Goal: Task Accomplishment & Management: Use online tool/utility

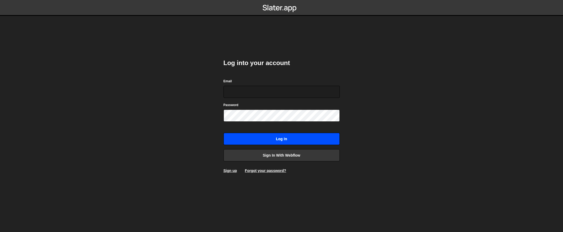
type input "[EMAIL_ADDRESS][DOMAIN_NAME]"
click at [281, 133] on input "Log in" at bounding box center [282, 139] width 116 height 12
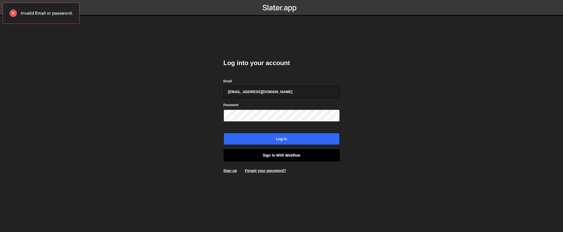
click at [284, 152] on link "Sign in with Webflow" at bounding box center [282, 155] width 116 height 12
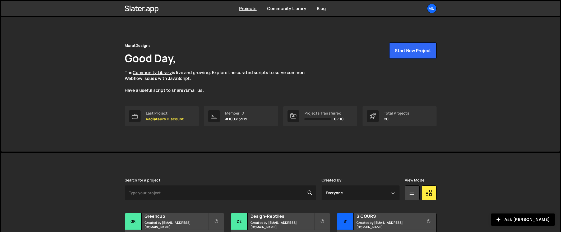
scroll to position [112, 0]
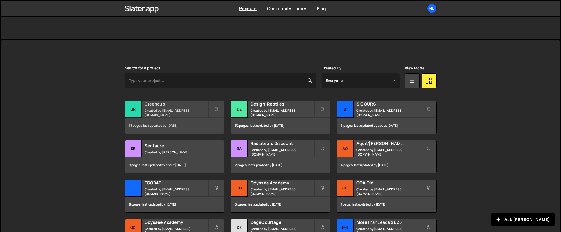
click at [178, 111] on small "Created by muratdesigns1@gmail.com" at bounding box center [177, 112] width 64 height 9
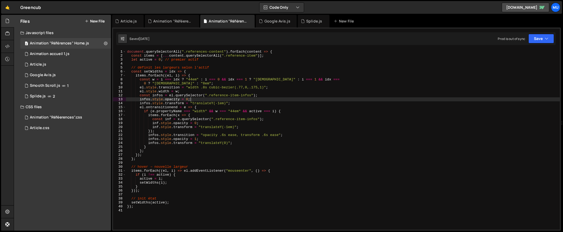
click at [248, 101] on div "document . querySelectorAll ( ".references-content" ) . forEach ( content => { …" at bounding box center [343, 144] width 434 height 188
click at [168, 94] on div "document . querySelectorAll ( ".references-content" ) . forEach ( content => { …" at bounding box center [343, 144] width 434 height 188
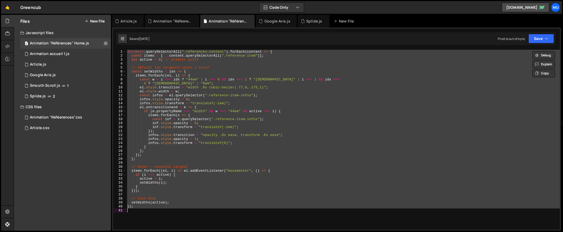
click at [204, 81] on div "document . querySelectorAll ( ".references-content" ) . forEach ( content => { …" at bounding box center [343, 140] width 434 height 180
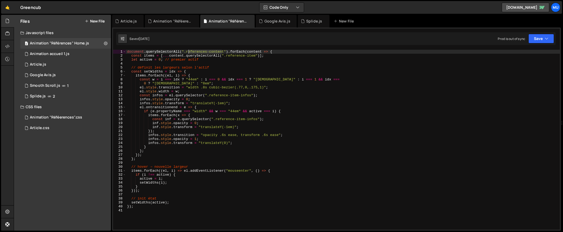
drag, startPoint x: 221, startPoint y: 52, endPoint x: 187, endPoint y: 52, distance: 33.6
click at [187, 52] on div "document . querySelectorAll ( ".references-content" ) . forEach ( content => { …" at bounding box center [343, 144] width 434 height 188
type textarea "});"
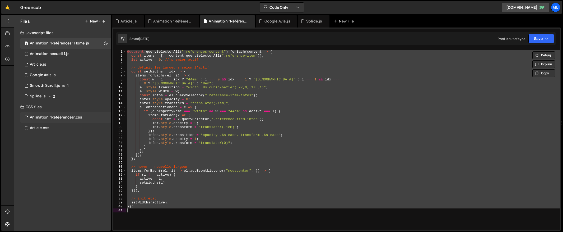
click at [69, 113] on div "Animation "Réféerences".css 0" at bounding box center [65, 117] width 91 height 11
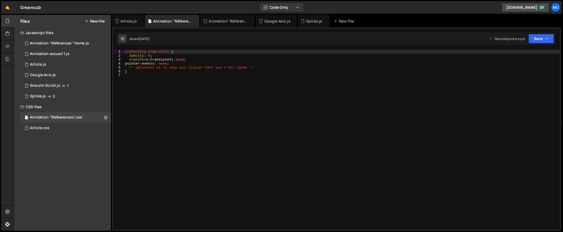
click at [197, 93] on div ".reference-item-infos { opacity : 0 ; transform : translateY( -1 em ) ; pointer…" at bounding box center [342, 144] width 436 height 188
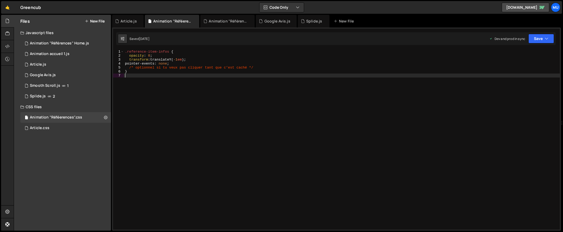
type textarea "}"
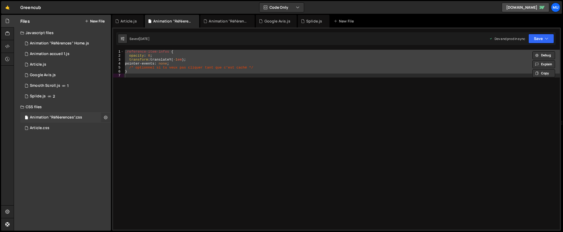
click at [105, 117] on icon at bounding box center [106, 117] width 4 height 5
type input "Animation "Réféerences""
radio input "false"
radio input "true"
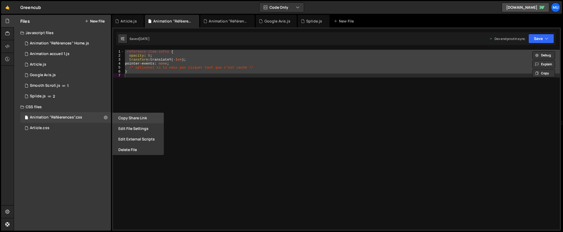
click at [132, 120] on button "Copy share link" at bounding box center [138, 118] width 52 height 11
click at [133, 131] on button "Edit File Settings" at bounding box center [138, 128] width 52 height 11
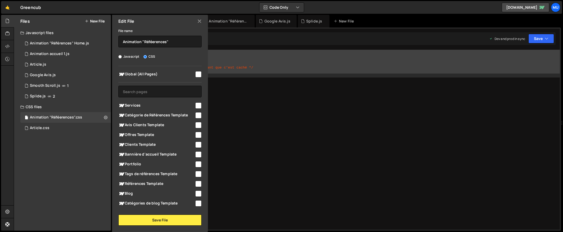
click at [229, 124] on div ".reference-item-infos { opacity : 0 ; transform : translateY( -1 em ) ; pointer…" at bounding box center [342, 140] width 436 height 180
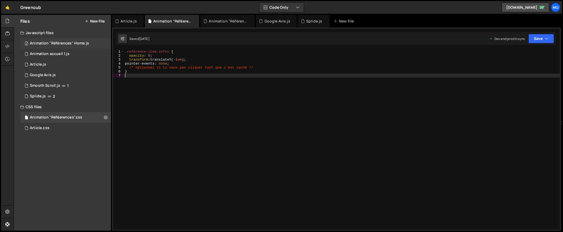
click at [103, 41] on div "2 Animation "Références" Home.js 0" at bounding box center [65, 43] width 91 height 11
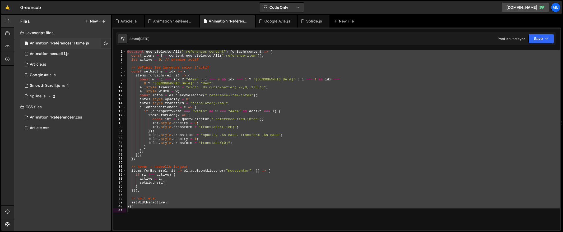
click at [105, 43] on icon at bounding box center [106, 43] width 4 height 5
type input "Animation "Références" Home"
radio input "true"
checkbox input "true"
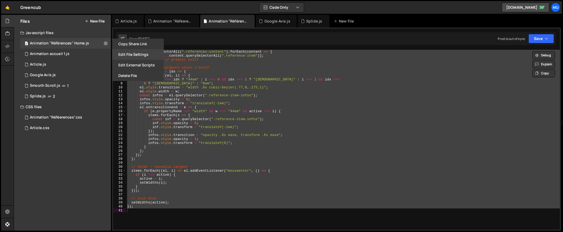
click at [138, 53] on button "Edit File Settings" at bounding box center [138, 54] width 52 height 11
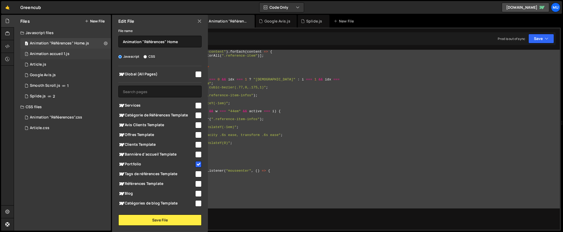
click at [82, 55] on div "1 Animation accueil 1.js 0" at bounding box center [65, 54] width 91 height 11
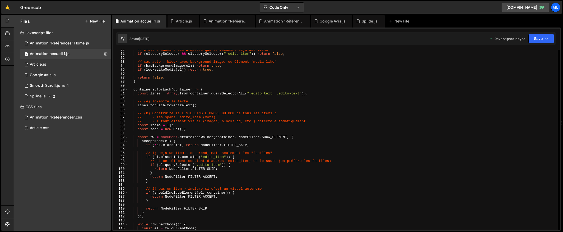
scroll to position [373, 0]
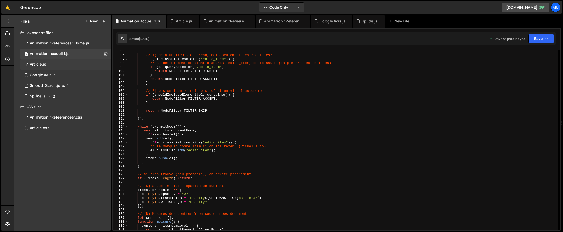
click at [67, 67] on div "1 Article.js 0" at bounding box center [65, 64] width 91 height 11
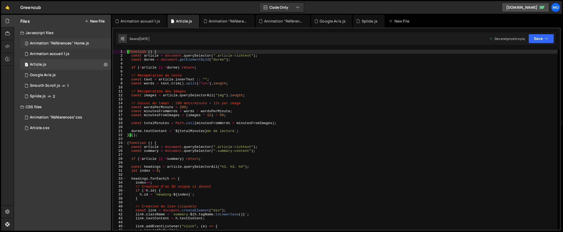
click at [94, 44] on div "2 Animation "Références" Home.js 0" at bounding box center [65, 43] width 91 height 11
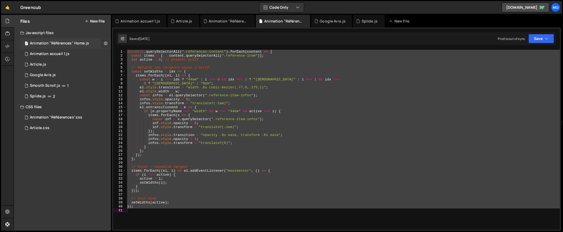
click at [104, 41] on icon at bounding box center [106, 43] width 4 height 5
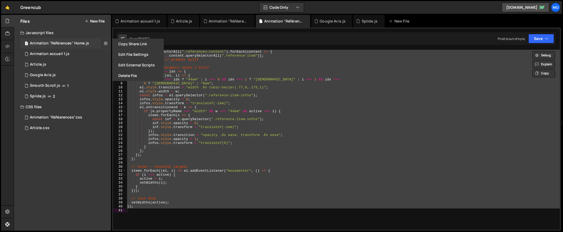
click at [105, 42] on icon at bounding box center [106, 43] width 4 height 5
click at [106, 42] on icon at bounding box center [106, 43] width 4 height 5
click at [126, 63] on button "Edit External Scripts" at bounding box center [138, 65] width 52 height 11
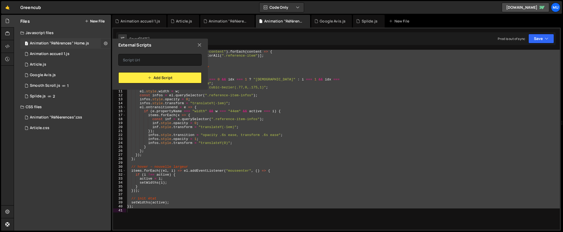
click at [106, 42] on icon at bounding box center [106, 43] width 4 height 5
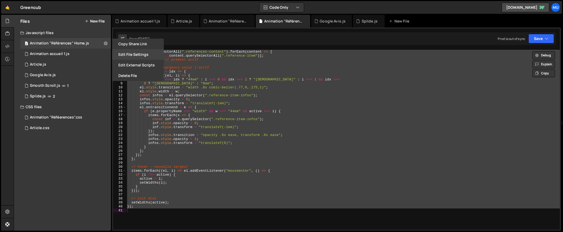
click at [139, 52] on button "Edit File Settings" at bounding box center [138, 54] width 52 height 11
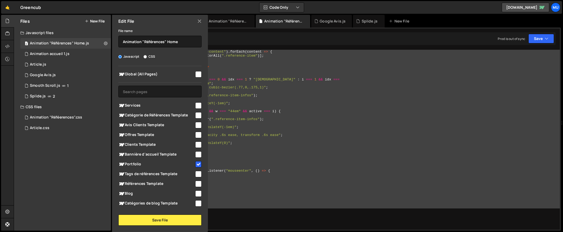
scroll to position [27, 0]
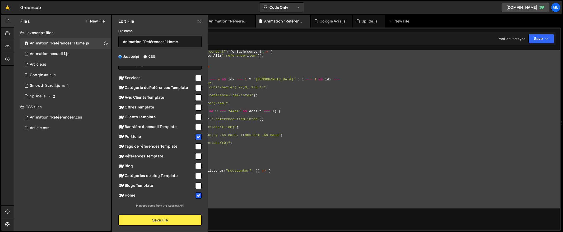
click at [159, 135] on span "Portfolio" at bounding box center [156, 136] width 76 height 6
checkbox input "false"
click at [153, 219] on button "Save File" at bounding box center [159, 219] width 83 height 11
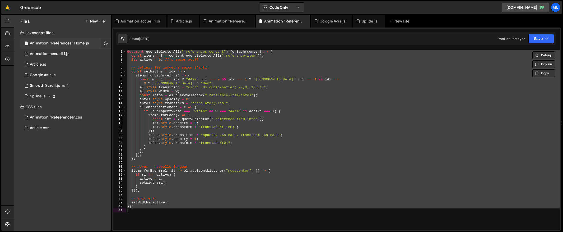
click at [107, 41] on icon at bounding box center [106, 43] width 4 height 5
type input "Animation "Références" Home"
radio input "true"
checkbox input "true"
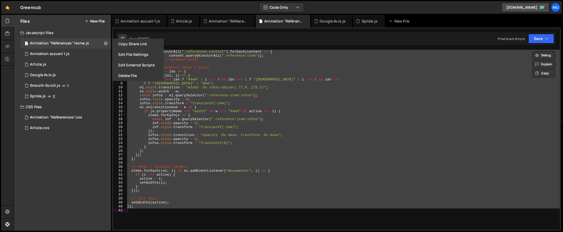
drag, startPoint x: 133, startPoint y: 53, endPoint x: 162, endPoint y: 55, distance: 28.6
click at [134, 53] on button "Edit File Settings" at bounding box center [138, 54] width 52 height 11
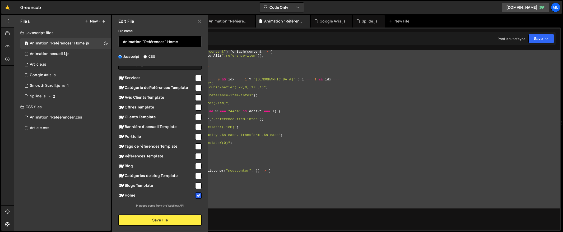
click at [167, 43] on input "Animation "Références" Home" at bounding box center [159, 42] width 83 height 12
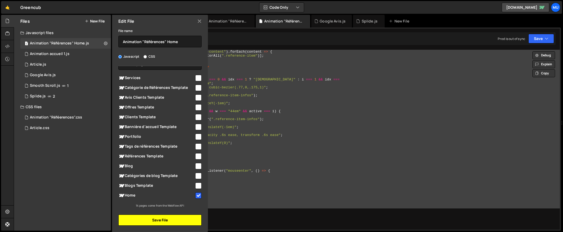
click at [146, 222] on button "Save File" at bounding box center [159, 219] width 83 height 11
checkbox input "false"
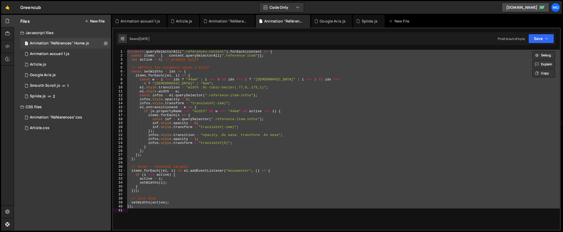
click at [94, 22] on button "New File" at bounding box center [95, 21] width 20 height 4
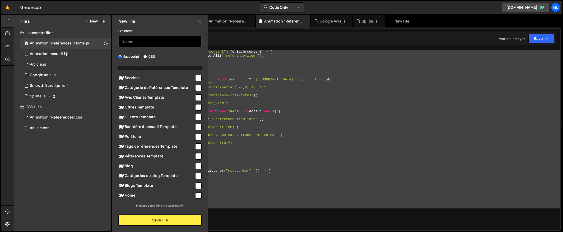
click at [150, 40] on input "text" at bounding box center [159, 42] width 83 height 12
paste input "Animation "Références" Home"
click at [178, 43] on input "Animation "Références" Home" at bounding box center [159, 42] width 83 height 12
type input "Animation "Références" Portfolio"
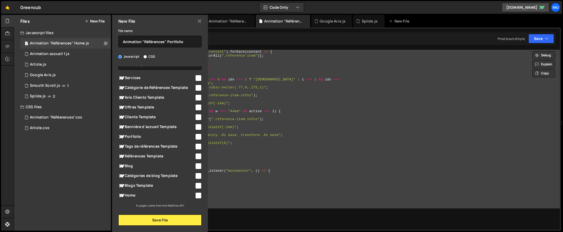
click at [155, 136] on span "Portfolio" at bounding box center [156, 136] width 76 height 6
checkbox input "true"
click at [168, 219] on button "Save File" at bounding box center [159, 219] width 83 height 11
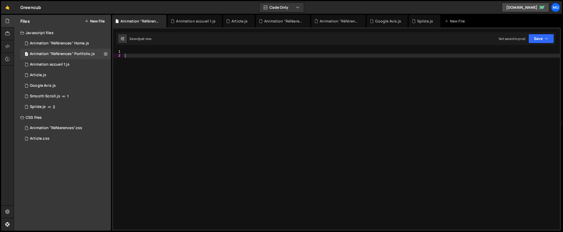
click at [383, 106] on div at bounding box center [342, 144] width 436 height 188
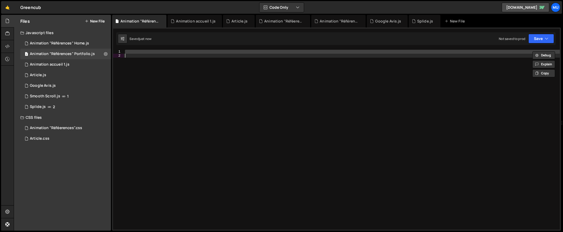
paste textarea
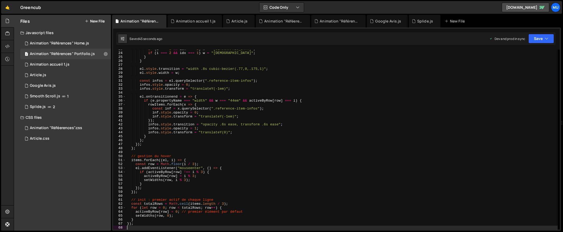
click at [321, 95] on div "if ( i === 1 && idx === 2 ) w = "11em" ; if ( i === 2 && idx === 1 ) w = "11em"…" at bounding box center [342, 141] width 432 height 188
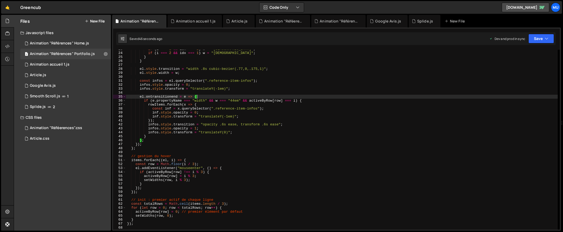
type textarea "});"
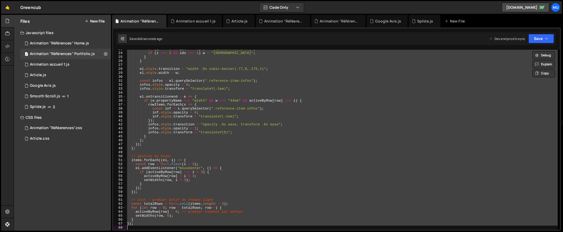
paste textarea
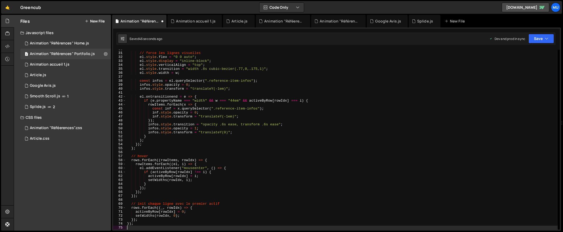
scroll to position [118, 0]
click at [74, 166] on div "Files New File Javascript files 1 Animation "Références" Home.js 0 1 Animation …" at bounding box center [62, 123] width 97 height 216
click at [108, 54] on button at bounding box center [106, 54] width 10 height 10
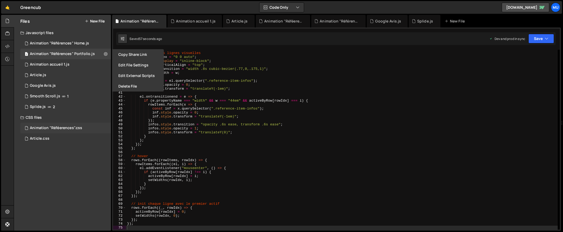
click at [79, 128] on div "Animation "Réféerences".css" at bounding box center [56, 128] width 52 height 5
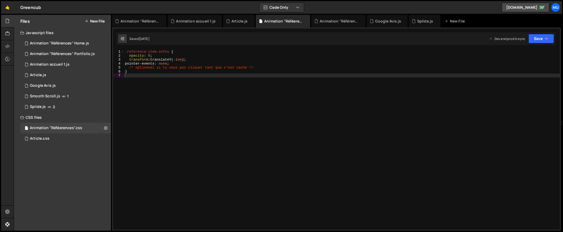
click at [168, 91] on div ".reference-item-infos { opacity : 0 ; transform : translateY( -1 em ) ; pointer…" at bounding box center [342, 144] width 436 height 188
type textarea "}"
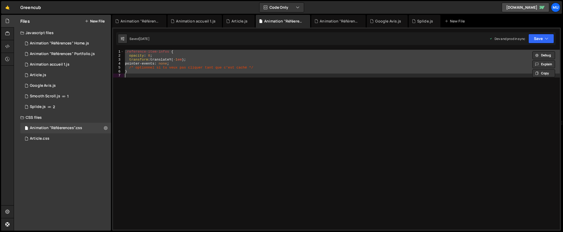
paste textarea
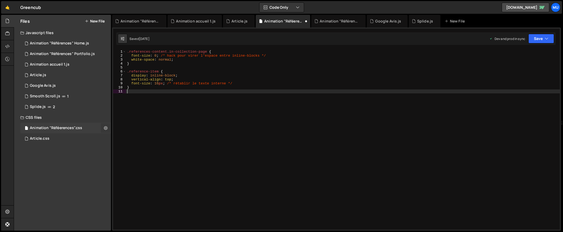
click at [104, 126] on icon at bounding box center [106, 127] width 4 height 5
type input "Animation "Réféerences""
radio input "false"
radio input "true"
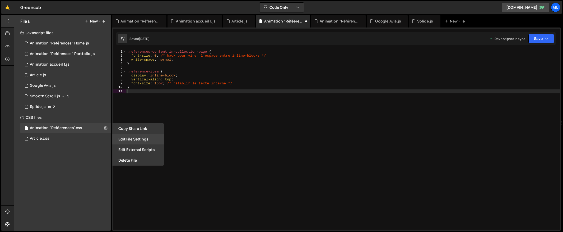
click at [134, 139] on button "Edit File Settings" at bounding box center [138, 139] width 52 height 11
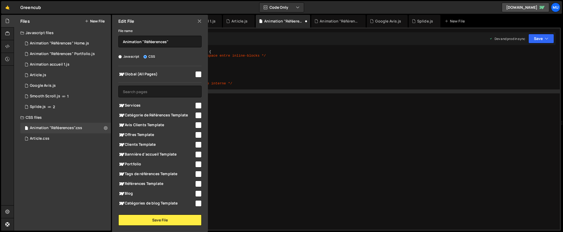
scroll to position [27, 0]
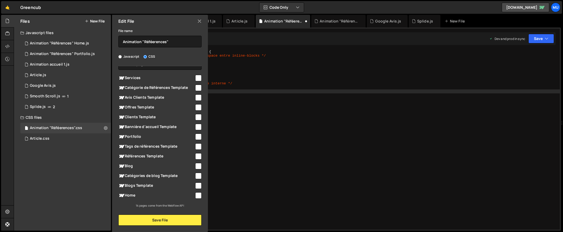
click at [138, 137] on span "Portfolio" at bounding box center [156, 136] width 76 height 6
checkbox input "true"
click at [154, 42] on input "Animation "Réféerences"" at bounding box center [159, 42] width 83 height 12
click at [182, 41] on input "Animation "Références"" at bounding box center [159, 42] width 83 height 12
type input "Animation "Références" Portfolio"
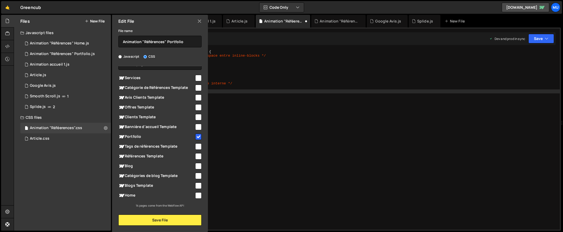
click at [143, 214] on div "File name Animation "Références" Portfolio Javascript CSS Global (All Pages)" at bounding box center [160, 126] width 96 height 198
click at [143, 216] on button "Save File" at bounding box center [159, 219] width 83 height 11
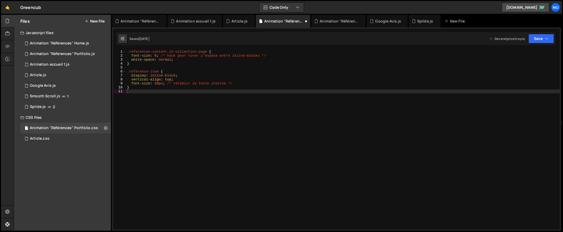
click at [255, 119] on div ".references-content.in-collection-page { font-size : 0 ; /* hack pour virer l’e…" at bounding box center [343, 144] width 434 height 188
type textarea "/* rétablir le texte interne */"
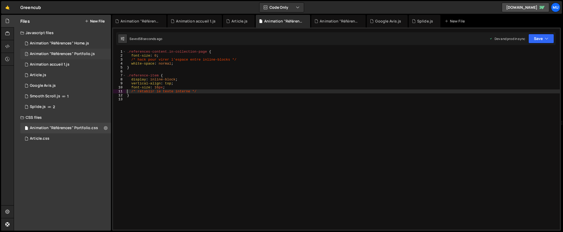
click at [61, 52] on div "Animation "Références" Portfolio.js" at bounding box center [62, 54] width 65 height 5
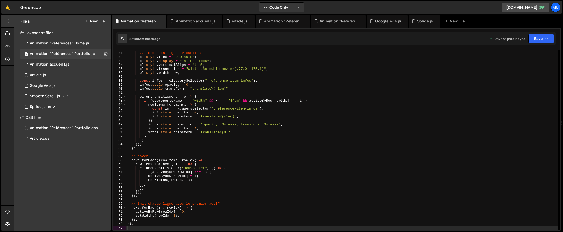
click at [314, 120] on div "// force les lignes visuelles el . style . flex = "0 0 auto" ; el . style . dis…" at bounding box center [342, 141] width 432 height 188
type textarea "});"
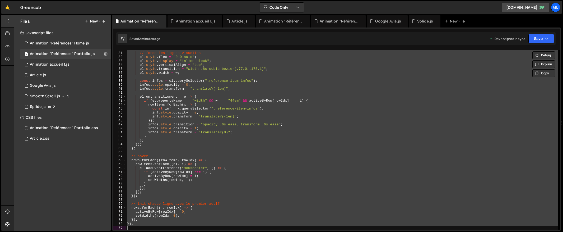
paste textarea
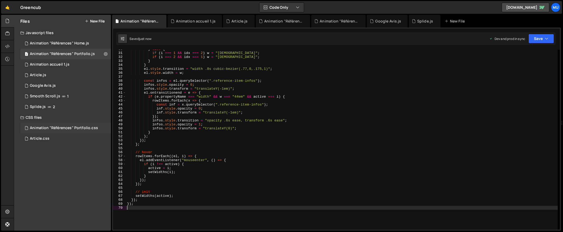
click at [102, 126] on div "Animation "Références" Portfolio.css 0" at bounding box center [65, 128] width 91 height 11
click at [105, 127] on icon at bounding box center [106, 127] width 4 height 5
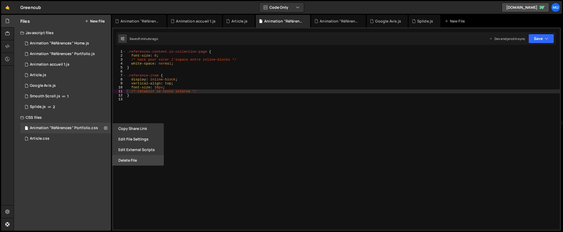
click at [127, 159] on button "Delete File" at bounding box center [138, 160] width 52 height 11
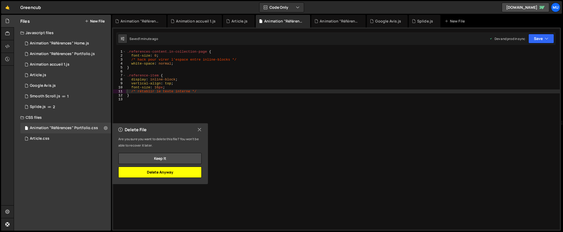
click at [177, 169] on button "Delete Anyway" at bounding box center [159, 171] width 83 height 11
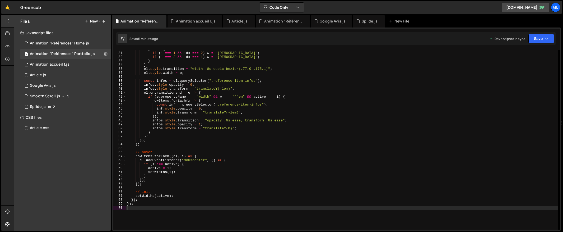
click at [94, 17] on div "Files New File" at bounding box center [62, 21] width 97 height 13
click at [101, 22] on button "New File" at bounding box center [95, 21] width 20 height 4
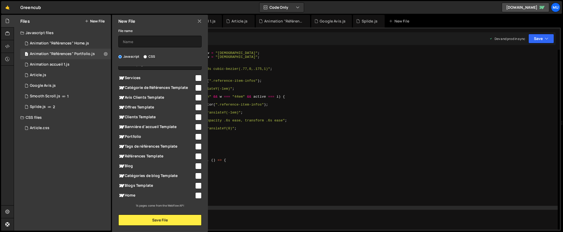
click at [142, 137] on span "Portfolio" at bounding box center [156, 136] width 76 height 6
checkbox input "true"
click at [152, 53] on div "File name Javascript CSS Global (All Pages) Save File" at bounding box center [160, 126] width 96 height 198
click at [148, 58] on label "CSS" at bounding box center [149, 56] width 12 height 5
click at [147, 58] on input "CSS" at bounding box center [144, 56] width 3 height 3
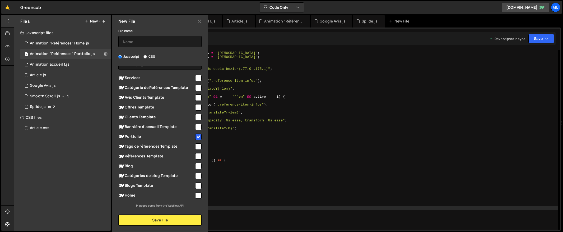
radio input "true"
click at [169, 221] on button "Save File" at bounding box center [159, 219] width 83 height 11
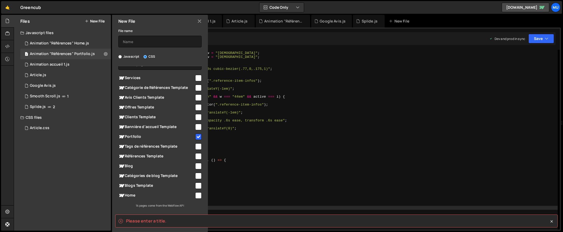
click at [161, 49] on div "File name Javascript CSS Global (All Pages) Save File" at bounding box center [160, 126] width 96 height 198
click at [163, 41] on input "text" at bounding box center [159, 42] width 83 height 12
type input "test"
click at [134, 207] on div "14 pages come from the Webflow API" at bounding box center [159, 205] width 83 height 4
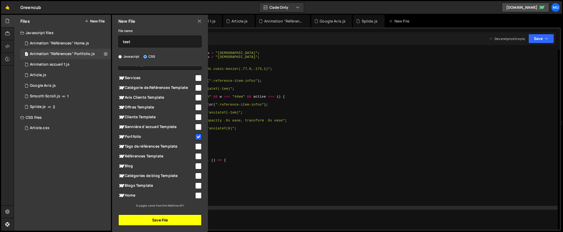
click at [142, 218] on button "Save File" at bounding box center [159, 219] width 83 height 11
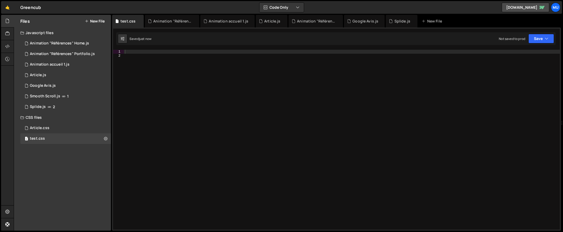
click at [196, 76] on div at bounding box center [342, 144] width 436 height 188
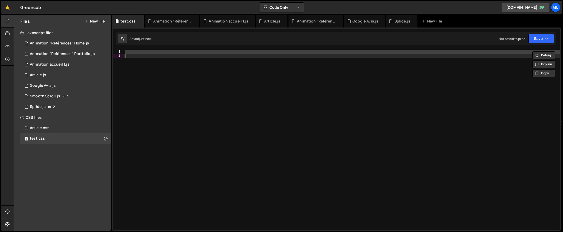
paste textarea
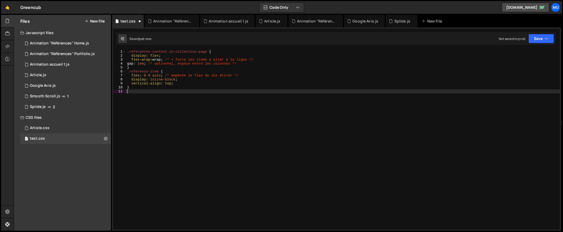
type textarea "/* empêche le flex de les étirer */"
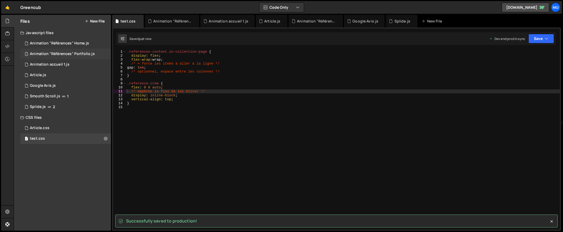
click at [49, 52] on div "Animation "Références" Portfolio.js" at bounding box center [62, 54] width 65 height 5
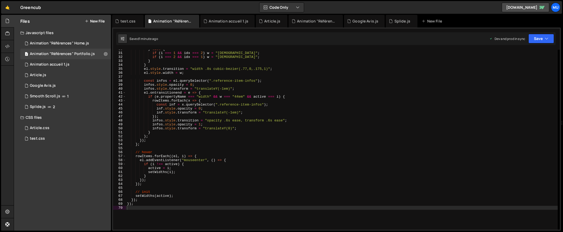
click at [215, 117] on div "} else { if ( i === 1 && idx === 2 ) w = "11em" ; if ( i === 2 && idx === 1 ) w…" at bounding box center [342, 141] width 432 height 188
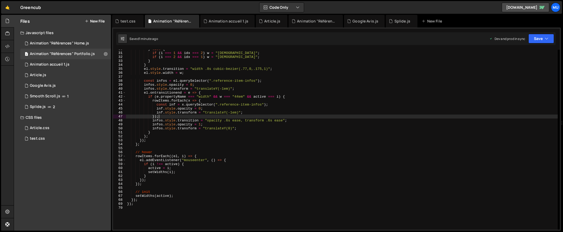
type textarea "});"
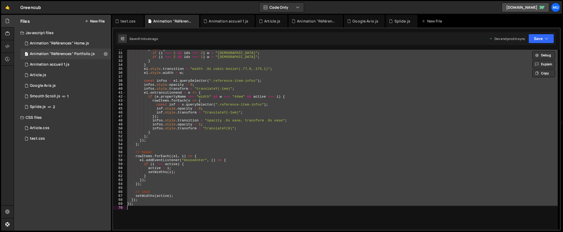
paste textarea
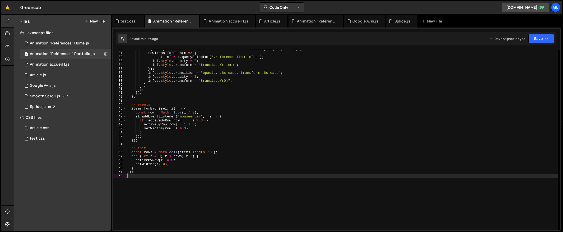
click at [201, 191] on div "if ( e . propertyName === "width" && w === "44em" && activeByRow [ row ] === i …" at bounding box center [342, 141] width 432 height 188
click at [58, 133] on div "Article.css 0" at bounding box center [65, 128] width 91 height 11
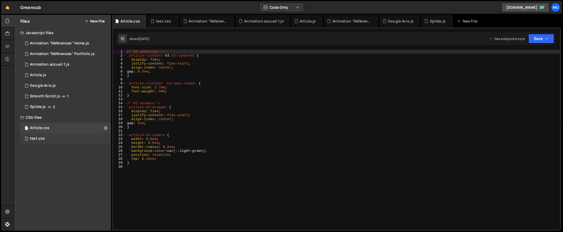
click at [58, 136] on div "1 test.css 0" at bounding box center [65, 138] width 91 height 11
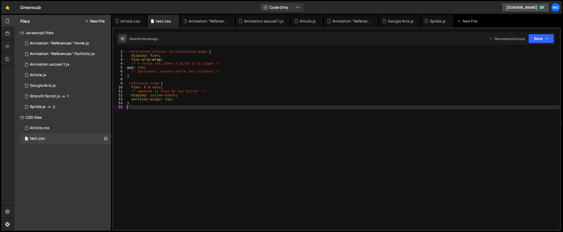
click at [194, 121] on div ".references-content.in-collection-page { display : flex ; flex-wrap : wrap ; /*…" at bounding box center [343, 144] width 434 height 188
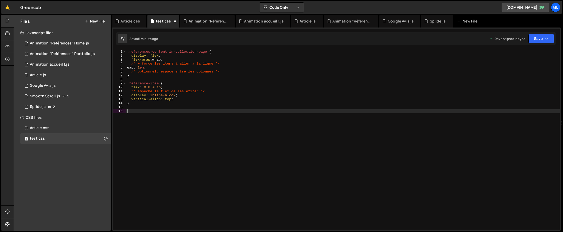
paste textarea "}"
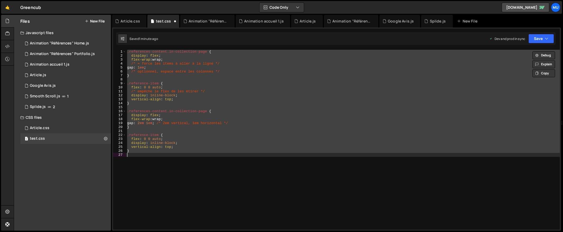
type textarea "}"
click at [337, 171] on div ".references-content.in-collection-page { display : flex ; flex-wrap : wrap ; /*…" at bounding box center [343, 144] width 434 height 188
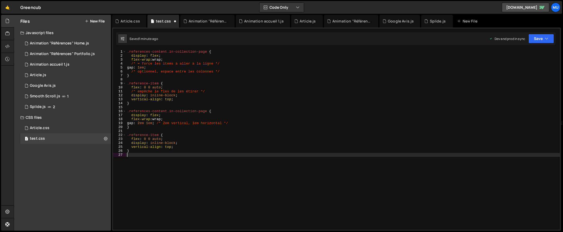
type textarea "}"
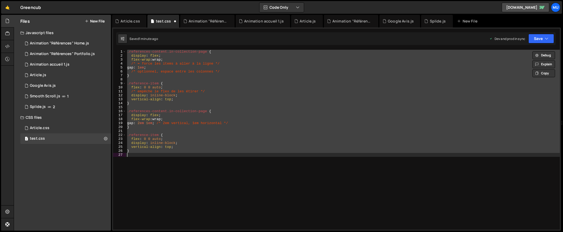
paste textarea
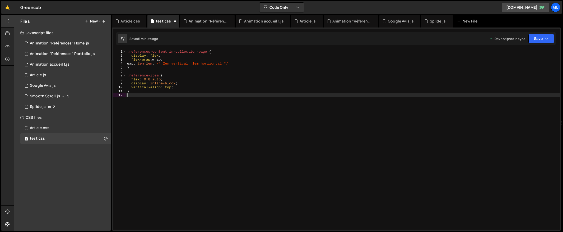
type textarea "}"
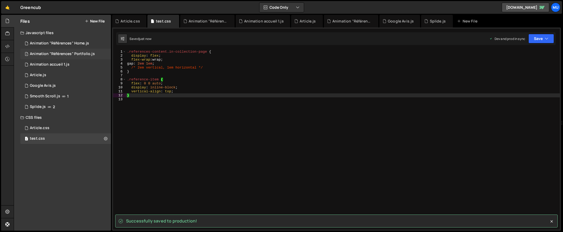
click at [72, 54] on div "Animation "Références" Portfolio.js" at bounding box center [62, 54] width 65 height 5
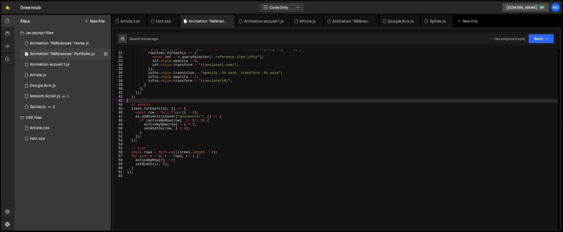
click at [198, 101] on div "if ( e . propertyName === "width" && w === "44em" && activeByRow [ row ] === i …" at bounding box center [342, 141] width 432 height 188
type textarea "});"
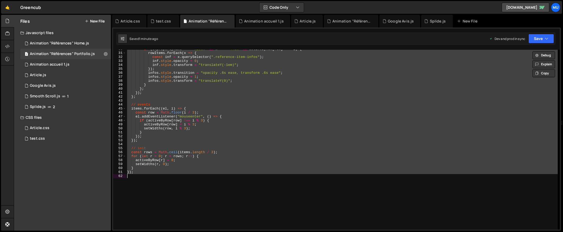
paste textarea
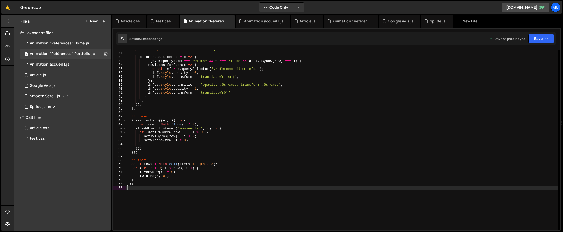
click at [321, 195] on div "infos . style . transform = "translateY(-1em)" ; el . ontransitionend = e => { …" at bounding box center [342, 141] width 432 height 188
paste textarea "}"
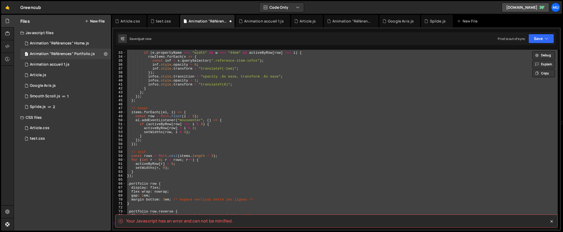
scroll to position [126, 0]
click at [290, 136] on div "el . ontransitionend = e => { if ( e . propertyName === "width" && w === "44em"…" at bounding box center [342, 140] width 432 height 180
type textarea "}"
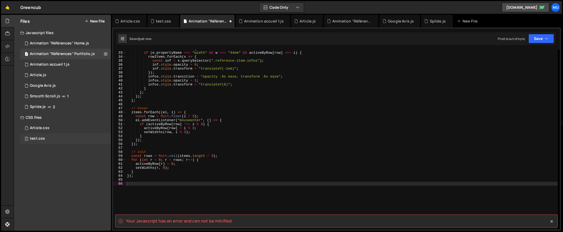
click at [49, 137] on div "1 test.css 0" at bounding box center [65, 138] width 91 height 11
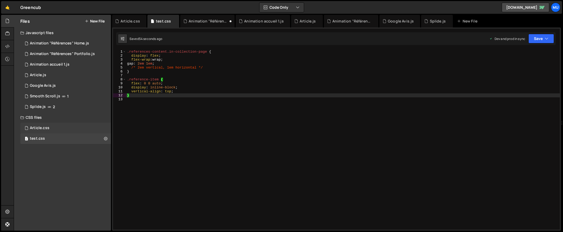
click at [54, 127] on div "Article.css 0" at bounding box center [65, 128] width 91 height 11
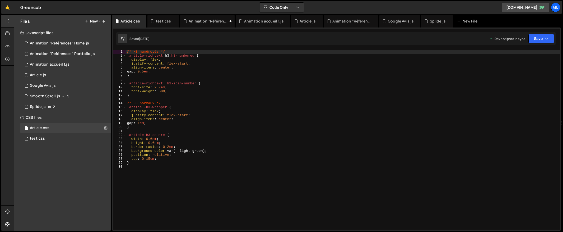
click at [165, 173] on div "/* H3 numérotés */ .article-richtext h3 .h3-numbered { display : flex ; justify…" at bounding box center [343, 144] width 434 height 188
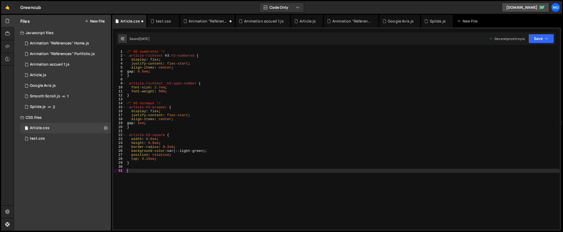
paste textarea "/* inversion de la ligne */"
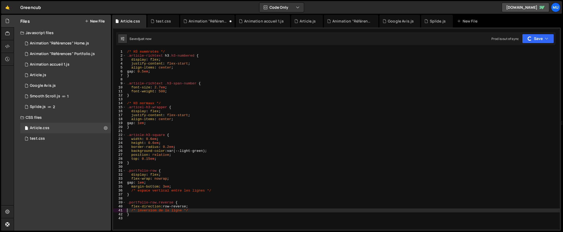
type textarea "/* inversion de la ligne */"
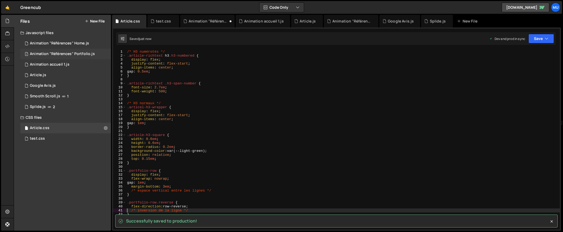
click at [71, 50] on div "1 Animation "Références" Portfolio.js 0" at bounding box center [65, 54] width 91 height 11
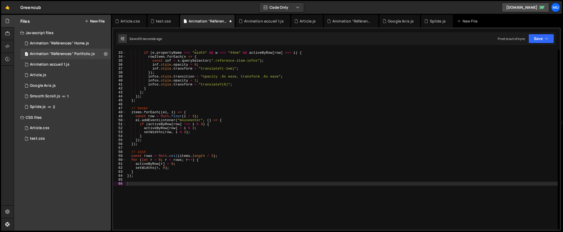
type textarea "}"
click at [179, 90] on div "el . ontransitionend = e => { if ( e . propertyName === "width" && w === "44em"…" at bounding box center [342, 141] width 432 height 188
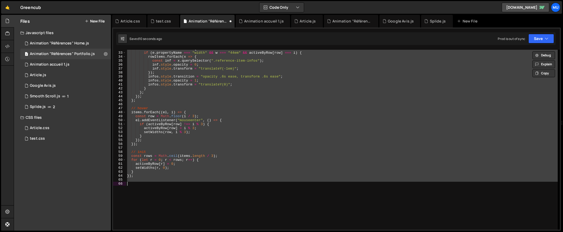
paste textarea
